Goal: Transaction & Acquisition: Purchase product/service

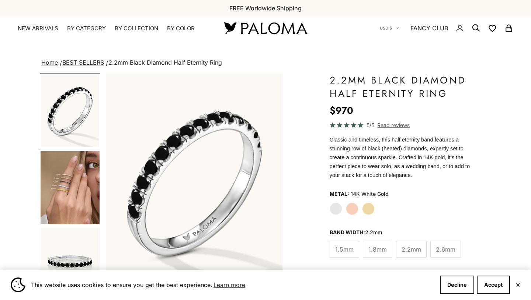
click at [346, 202] on label "Rose Gold" at bounding box center [352, 208] width 13 height 13
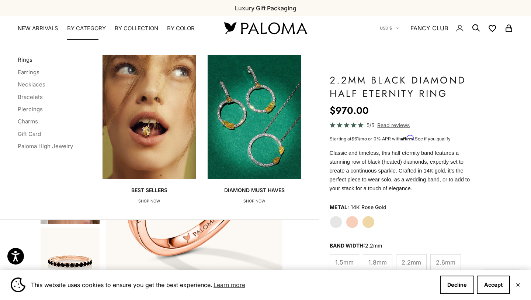
click at [25, 58] on link "Rings" at bounding box center [25, 59] width 15 height 7
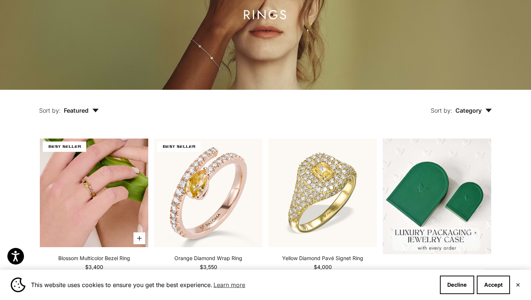
scroll to position [284, 0]
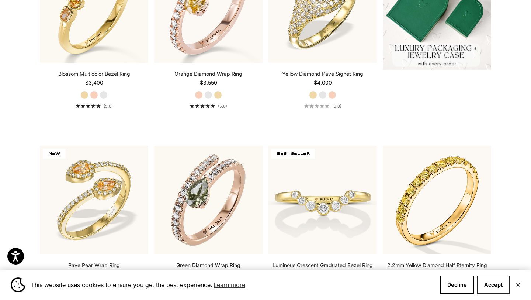
click at [490, 284] on button "Accept" at bounding box center [493, 284] width 33 height 18
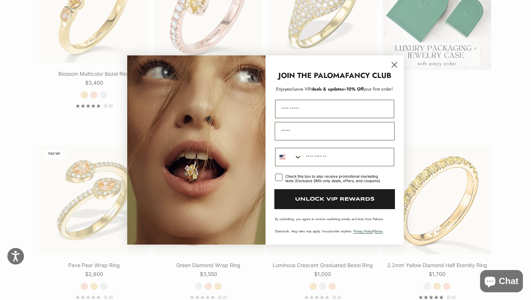
click at [394, 62] on icon "Close dialog" at bounding box center [394, 64] width 5 height 5
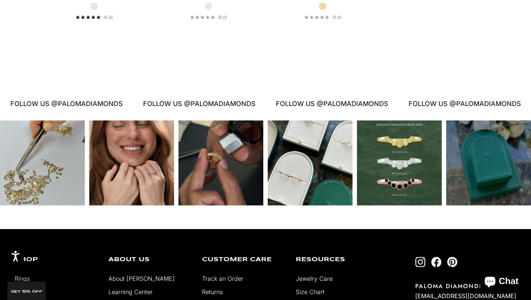
scroll to position [3476, 0]
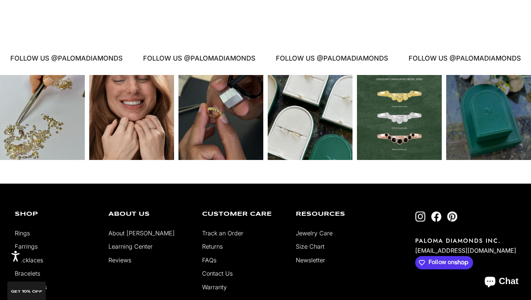
click at [220, 160] on div "Instagram post opens in a popup" at bounding box center [221, 117] width 85 height 85
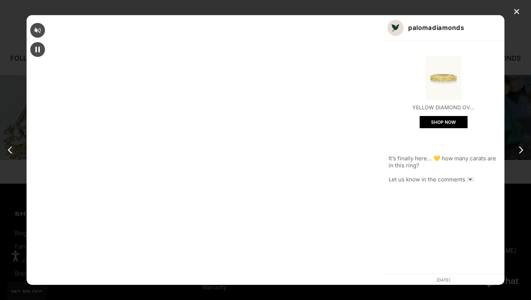
click at [218, 165] on video "Instagram post #3 details" at bounding box center [205, 150] width 356 height 270
click at [420, 124] on button "SHOP NOW" at bounding box center [444, 122] width 48 height 12
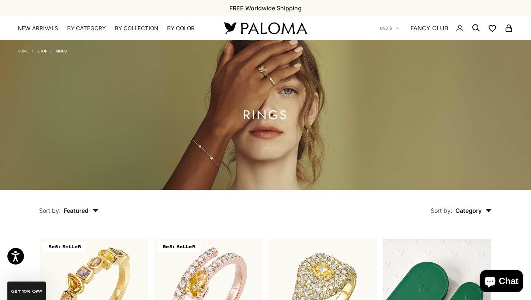
scroll to position [1193, 0]
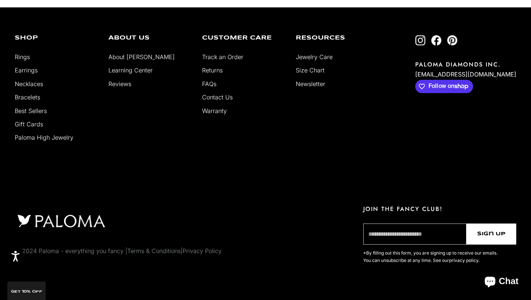
click at [408, 223] on input "email" at bounding box center [414, 233] width 103 height 21
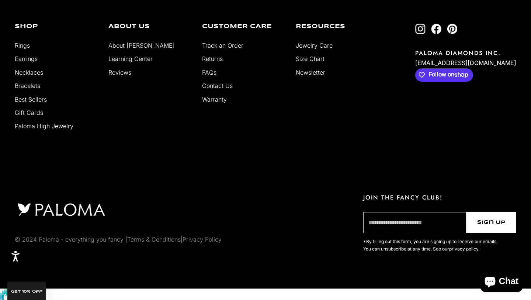
click at [424, 221] on input "email" at bounding box center [414, 222] width 103 height 21
type input "**********"
click at [485, 218] on span "Sign Up" at bounding box center [491, 222] width 28 height 8
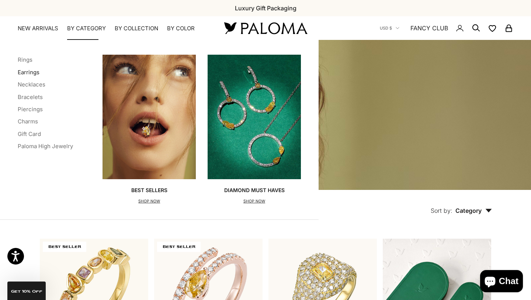
click at [35, 70] on link "Earrings" at bounding box center [29, 72] width 22 height 7
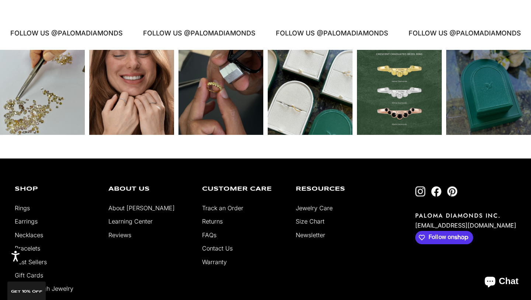
scroll to position [1821, 0]
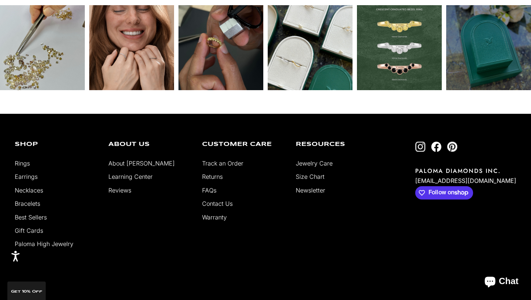
click at [130, 167] on link "About [PERSON_NAME]" at bounding box center [141, 162] width 66 height 7
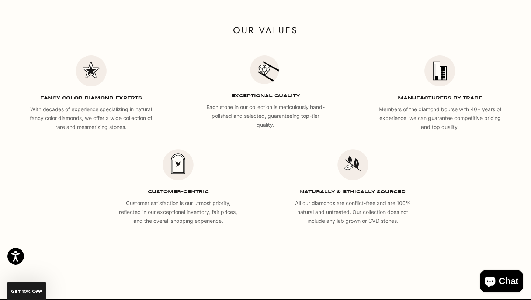
scroll to position [1305, 0]
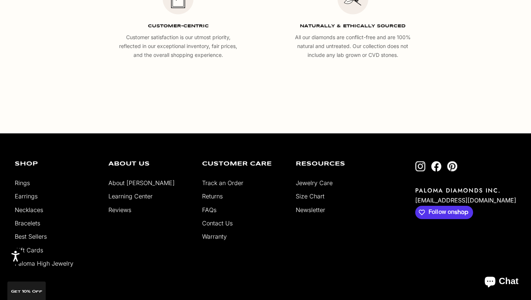
click at [36, 213] on link "Necklaces" at bounding box center [29, 209] width 28 height 7
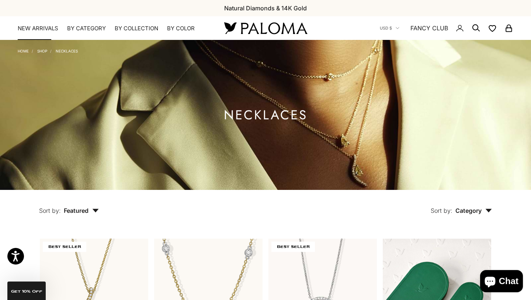
click at [57, 25] on link "NEW ARRIVALS" at bounding box center [38, 28] width 41 height 7
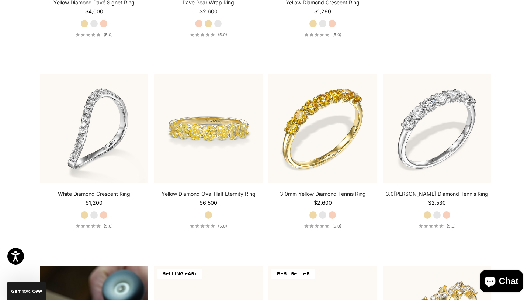
scroll to position [389, 0]
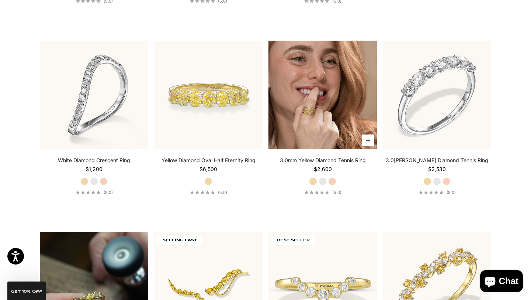
click at [320, 98] on img at bounding box center [323, 95] width 108 height 108
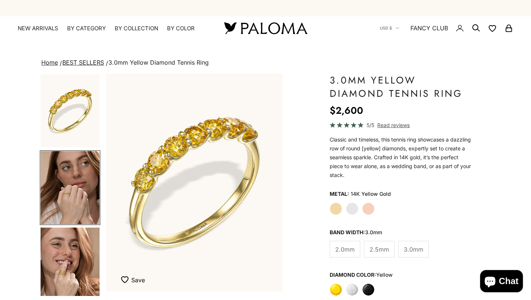
click at [85, 239] on img "Go to item 5" at bounding box center [70, 263] width 59 height 73
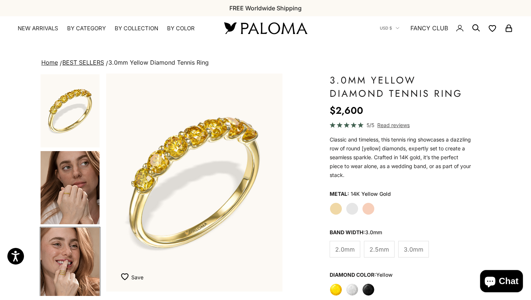
scroll to position [79, 0]
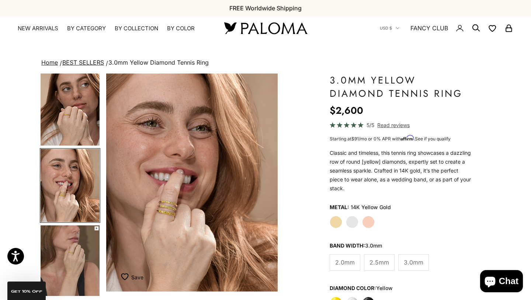
click at [87, 252] on img "Go to item 6" at bounding box center [70, 261] width 59 height 73
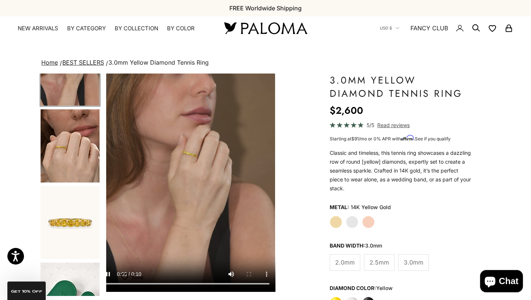
scroll to position [324, 0]
